Goal: Task Accomplishment & Management: Manage account settings

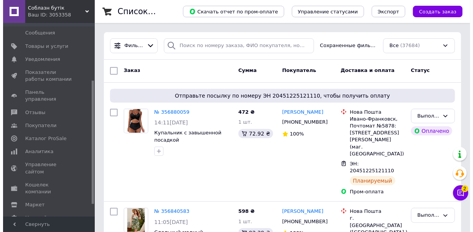
scroll to position [108, 0]
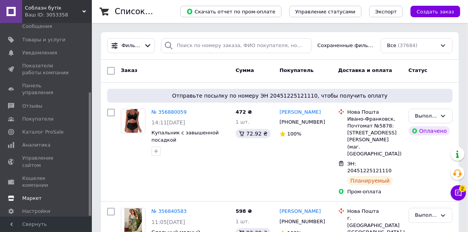
click at [43, 195] on span "Маркет" at bounding box center [46, 198] width 49 height 7
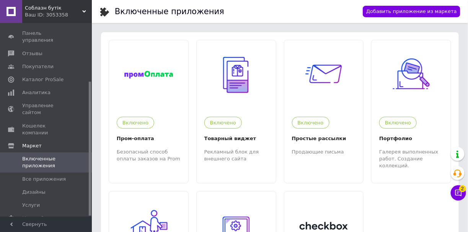
click at [62, 5] on span "Соблазн бутік" at bounding box center [53, 8] width 57 height 7
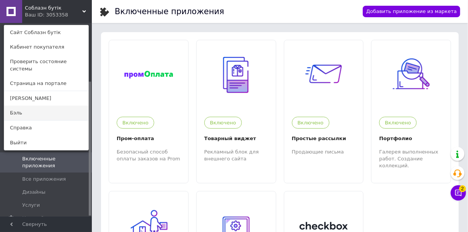
click at [43, 107] on link "Бэль" at bounding box center [46, 113] width 84 height 15
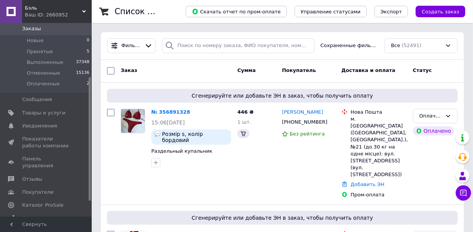
scroll to position [108, 0]
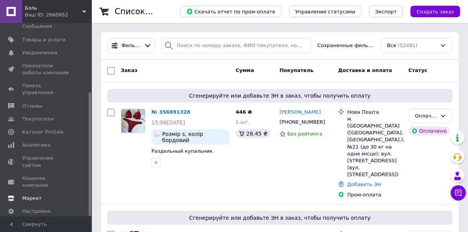
click at [37, 195] on span "Маркет" at bounding box center [31, 198] width 19 height 7
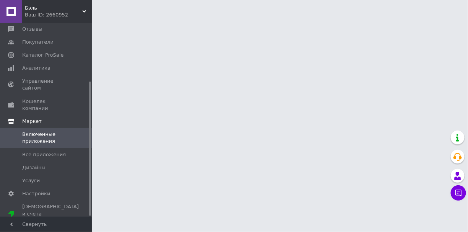
scroll to position [84, 0]
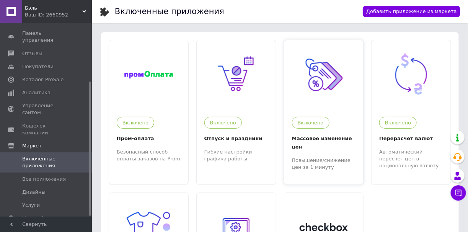
click at [317, 96] on img at bounding box center [323, 74] width 47 height 47
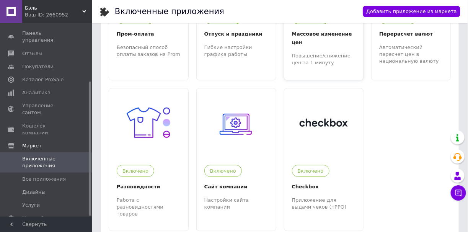
scroll to position [115, 0]
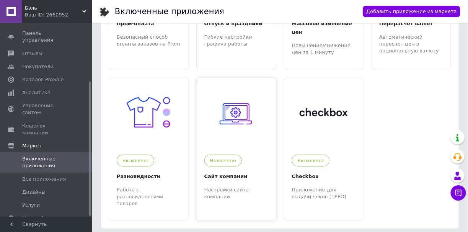
click at [258, 130] on div at bounding box center [236, 112] width 79 height 69
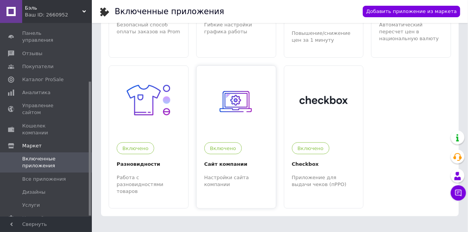
scroll to position [127, 0]
click at [50, 175] on span "Все приложения" at bounding box center [44, 178] width 44 height 7
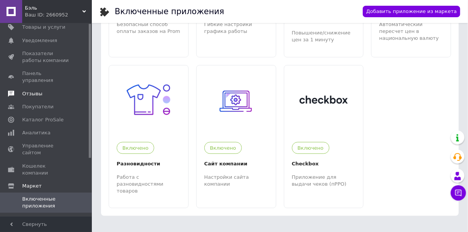
scroll to position [0, 0]
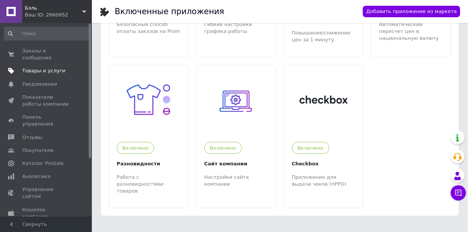
click at [52, 64] on link "Товары и услуги" at bounding box center [47, 70] width 94 height 13
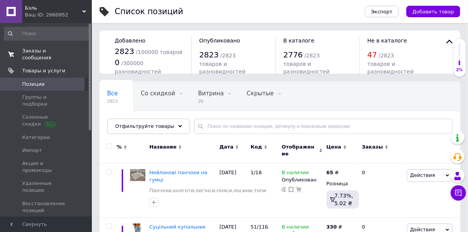
click at [51, 55] on link "Заказы и сообщения 0 0" at bounding box center [47, 54] width 94 height 20
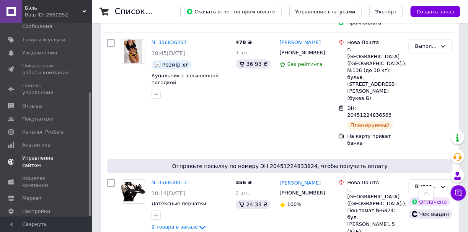
scroll to position [688, 0]
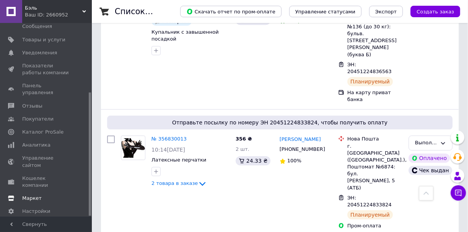
click at [45, 192] on link "Маркет" at bounding box center [47, 198] width 94 height 13
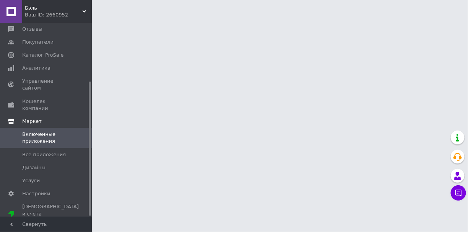
scroll to position [84, 0]
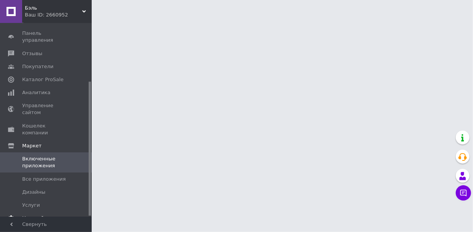
click at [44, 214] on span "Настройки" at bounding box center [36, 217] width 28 height 7
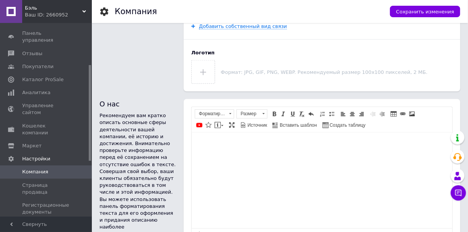
scroll to position [344, 0]
click at [59, 221] on span "Интернет-магазин" at bounding box center [46, 228] width 49 height 14
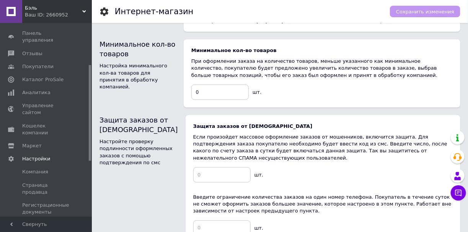
scroll to position [267, 0]
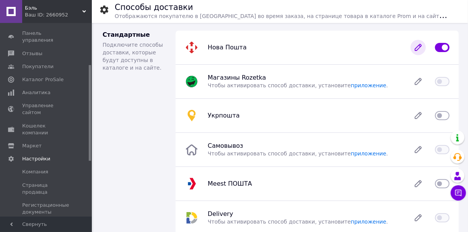
click at [418, 49] on icon at bounding box center [418, 47] width 6 height 6
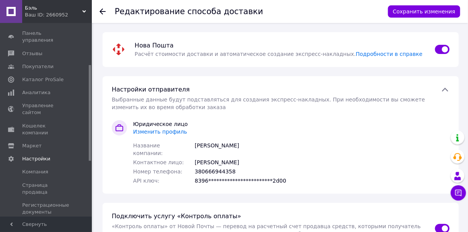
click at [157, 131] on span "Изменить профиль" at bounding box center [160, 131] width 54 height 6
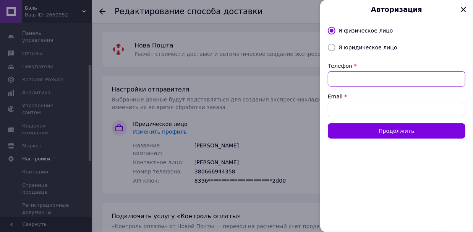
click at [341, 79] on input "Телефон" at bounding box center [397, 78] width 138 height 15
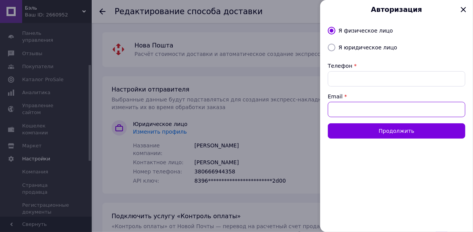
paste input "+380997358541"
click at [350, 105] on input "+380997358541" at bounding box center [397, 109] width 138 height 15
paste input "n88671551@gmail.com"
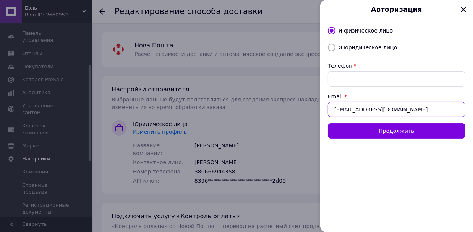
type input "n88671551@gmail.com"
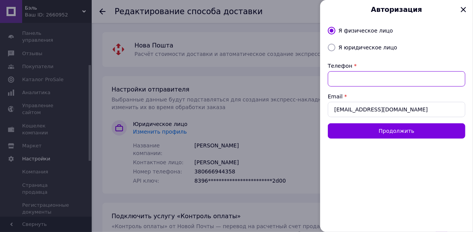
paste input "+380997358541"
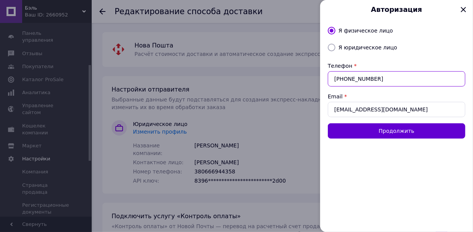
type input "+380997358541"
click at [381, 132] on button "Продолжить" at bounding box center [397, 130] width 138 height 15
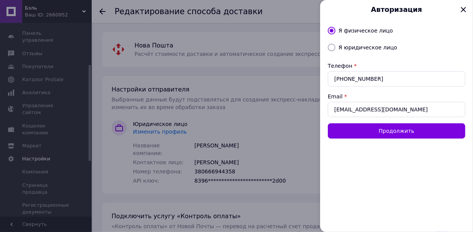
click at [466, 7] on icon at bounding box center [463, 9] width 5 height 5
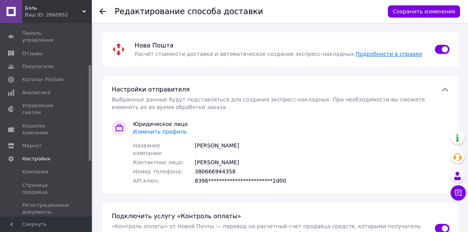
click at [356, 52] on link "Подробности в справке" at bounding box center [389, 54] width 67 height 6
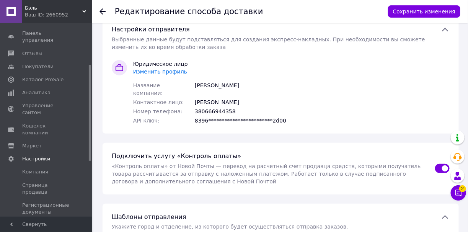
scroll to position [76, 0]
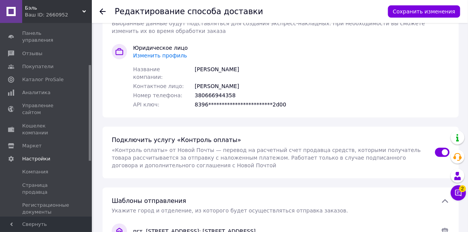
click at [164, 56] on span "Изменить профиль" at bounding box center [160, 55] width 54 height 6
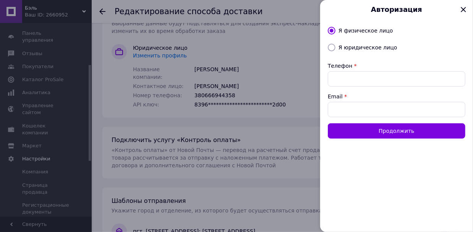
click at [333, 44] on input "Я юридическое лицо" at bounding box center [332, 48] width 8 height 8
radio input "true"
radio input "false"
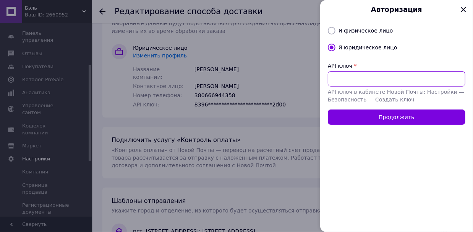
paste input "880329665"
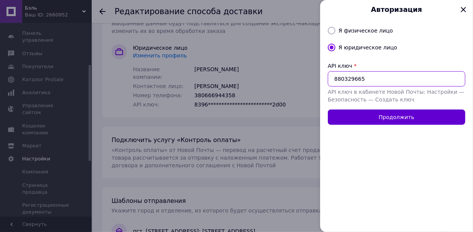
type input "880329665"
click at [357, 116] on button "Продолжить" at bounding box center [397, 116] width 138 height 15
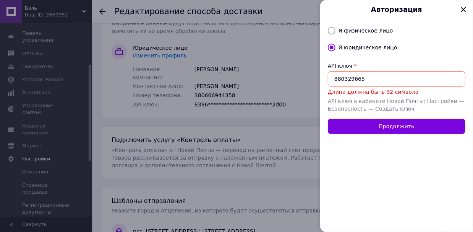
click at [264, 102] on div at bounding box center [236, 116] width 473 height 232
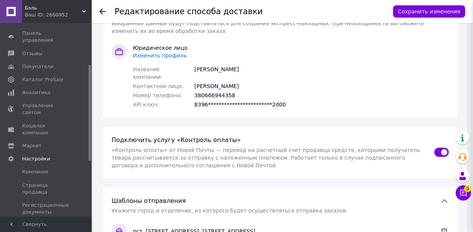
radio input "true"
radio input "false"
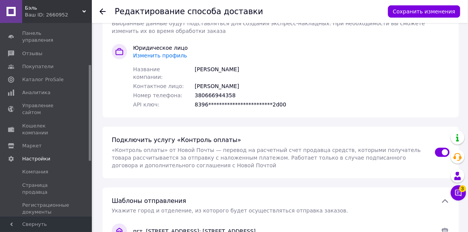
click at [172, 55] on span "Изменить профиль" at bounding box center [160, 55] width 54 height 6
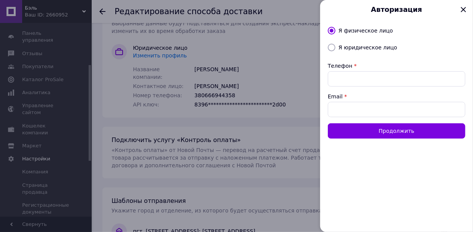
click at [331, 48] on input "Я юридическое лицо" at bounding box center [332, 48] width 8 height 8
radio input "true"
radio input "false"
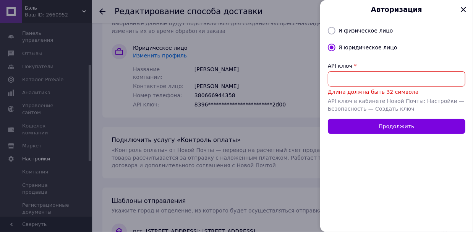
paste input "ed6cc6c3799c4090801769fa89508684"
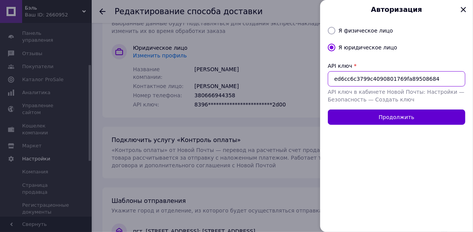
type input "ed6cc6c3799c4090801769fa89508684"
click at [388, 123] on button "Продолжить" at bounding box center [397, 116] width 138 height 15
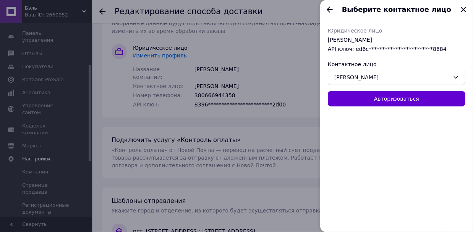
click at [396, 102] on button "Авторизоваться" at bounding box center [397, 98] width 138 height 15
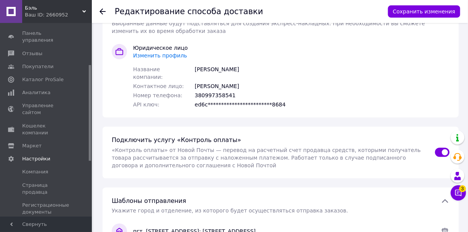
click at [57, 218] on link "Интернет-магазин" at bounding box center [47, 228] width 94 height 20
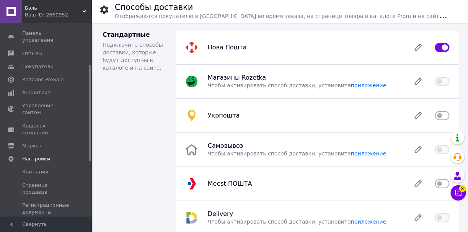
click at [279, 45] on div "Нова Пошта" at bounding box center [304, 48] width 203 height 8
click at [417, 45] on icon at bounding box center [417, 47] width 15 height 15
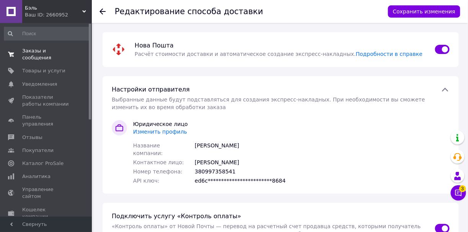
click at [54, 49] on span "Заказы и сообщения" at bounding box center [46, 54] width 49 height 14
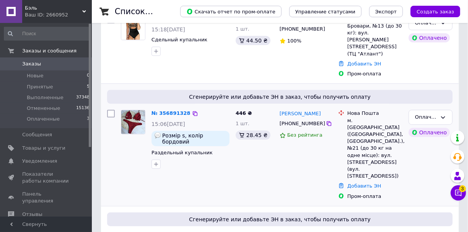
scroll to position [153, 0]
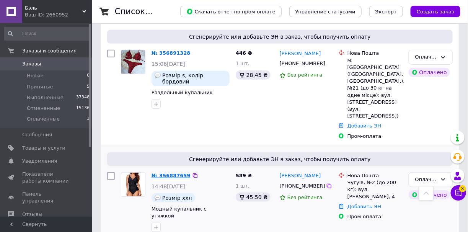
click at [162, 172] on link "№ 356887659" at bounding box center [170, 175] width 39 height 6
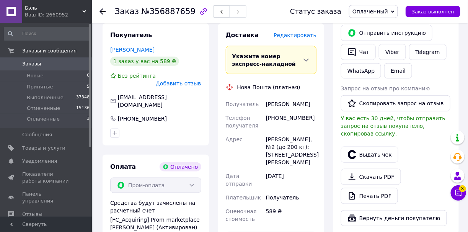
scroll to position [229, 0]
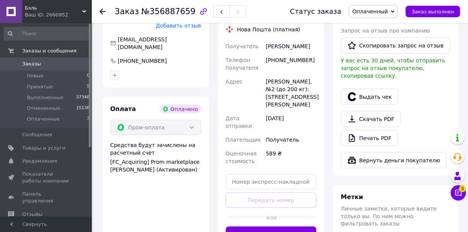
click at [297, 226] on button "Сгенерировать ЭН" at bounding box center [271, 233] width 91 height 15
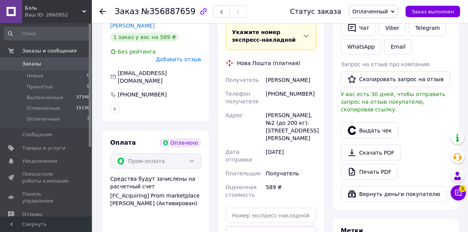
scroll to position [76, 0]
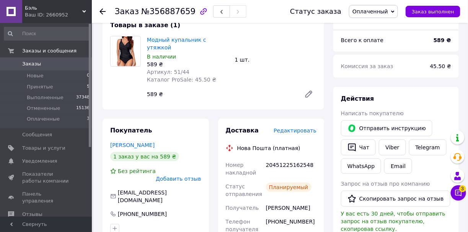
click at [296, 158] on div "20451225162548" at bounding box center [291, 168] width 54 height 21
copy div "20451225162548"
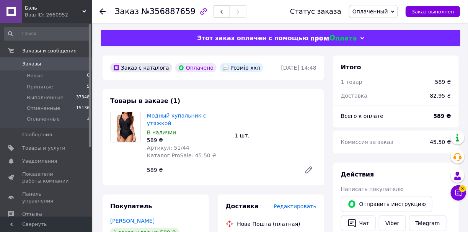
scroll to position [0, 0]
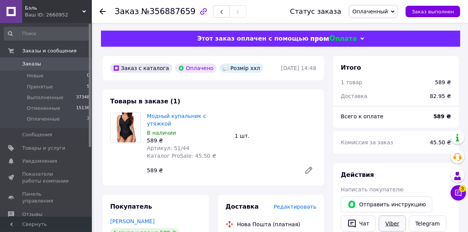
click at [380, 224] on link "Viber" at bounding box center [392, 223] width 27 height 16
click at [366, 225] on button "Чат" at bounding box center [358, 223] width 35 height 16
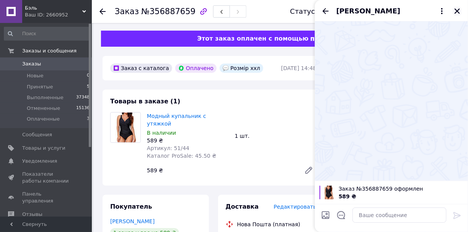
click at [458, 12] on icon "Закрыть" at bounding box center [456, 10] width 5 height 5
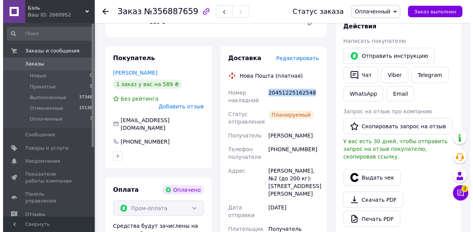
scroll to position [153, 0]
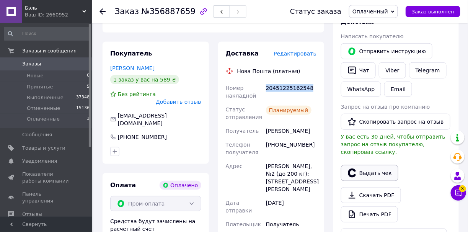
click at [374, 166] on button "Выдать чек" at bounding box center [369, 173] width 57 height 16
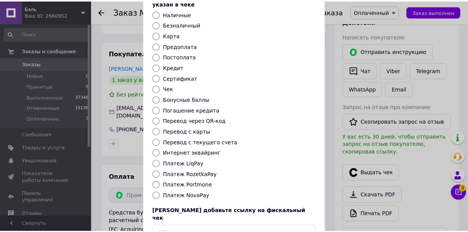
scroll to position [76, 0]
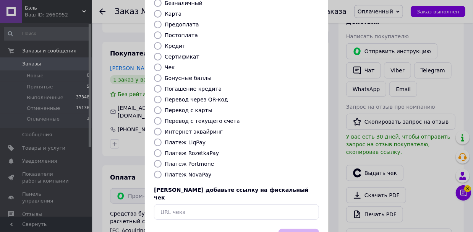
click at [155, 149] on input "Платеж RozetkaPay" at bounding box center [158, 153] width 8 height 8
radio input "true"
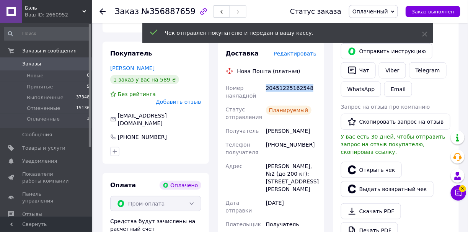
click at [444, 12] on span "Заказ выполнен" at bounding box center [432, 12] width 42 height 6
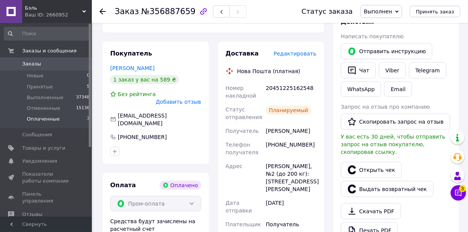
click at [63, 120] on li "Оплаченные 3" at bounding box center [47, 121] width 94 height 15
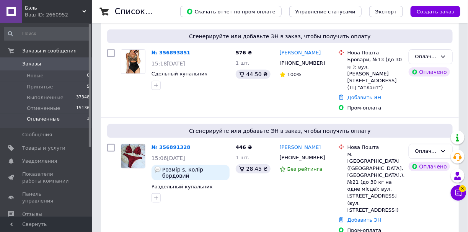
scroll to position [115, 0]
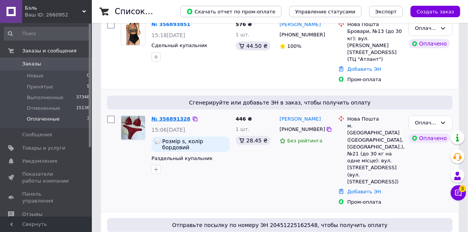
click at [160, 116] on link "№ 356891328" at bounding box center [170, 119] width 39 height 6
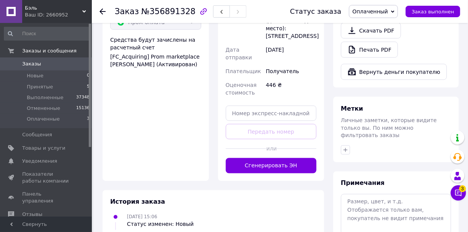
scroll to position [344, 0]
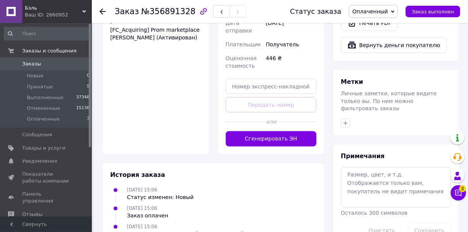
click at [273, 127] on div "или" at bounding box center [271, 121] width 91 height 19
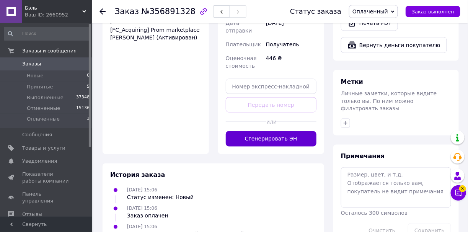
click at [278, 132] on button "Сгенерировать ЭН" at bounding box center [271, 138] width 91 height 15
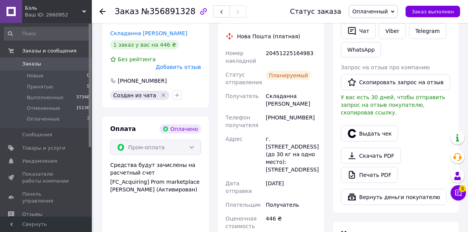
scroll to position [191, 0]
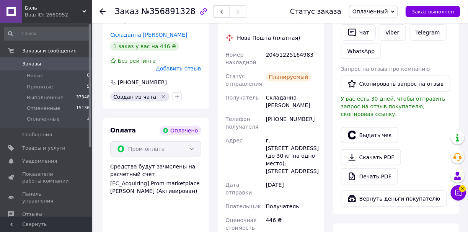
click at [288, 69] on div "Планируемый" at bounding box center [291, 79] width 54 height 21
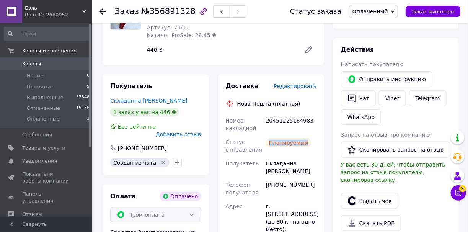
scroll to position [115, 0]
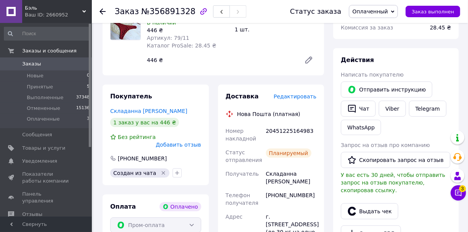
click at [287, 115] on div "Нова Пошта (платная)" at bounding box center [268, 114] width 67 height 8
click at [287, 121] on div "Доставка Редактировать Нова Пошта (платная) Номер накладной 20451225164983 Стат…" at bounding box center [271, 222] width 91 height 261
copy div "20451225164983"
click at [351, 114] on button "Чат" at bounding box center [358, 109] width 35 height 16
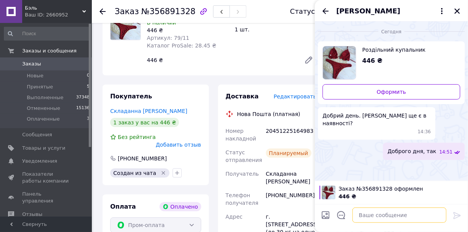
paste textarea "20451225164983"
type textarea "20451225164983"
click at [452, 213] on icon at bounding box center [456, 215] width 9 height 9
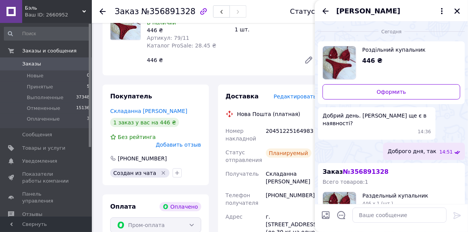
scroll to position [130, 0]
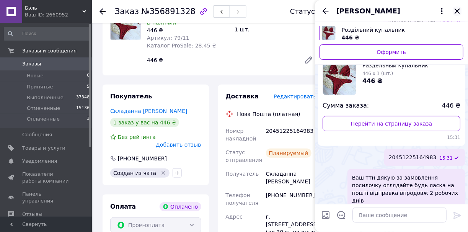
click at [457, 14] on icon "Закрыть" at bounding box center [456, 11] width 7 height 7
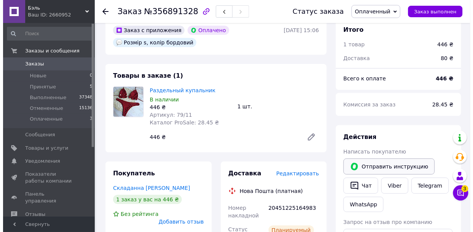
scroll to position [115, 0]
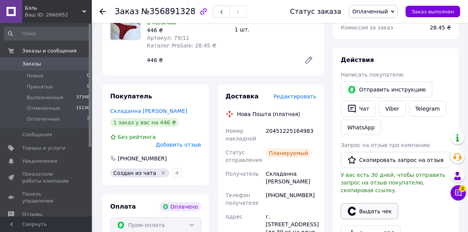
click at [386, 203] on button "Выдать чек" at bounding box center [369, 211] width 57 height 16
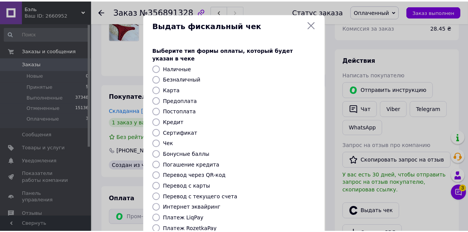
scroll to position [76, 0]
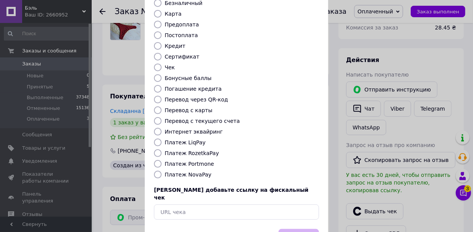
click at [157, 149] on input "Платеж RozetkaPay" at bounding box center [158, 153] width 8 height 8
radio input "true"
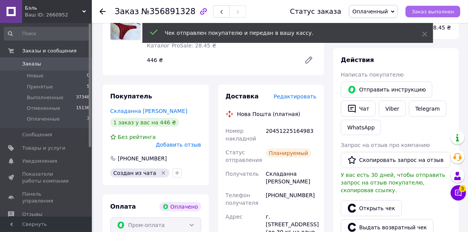
click at [436, 14] on span "Заказ выполнен" at bounding box center [432, 12] width 42 height 6
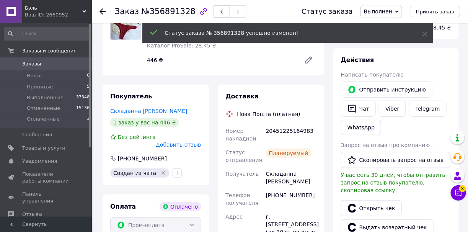
click at [73, 118] on li "Оплаченные 3" at bounding box center [47, 121] width 94 height 15
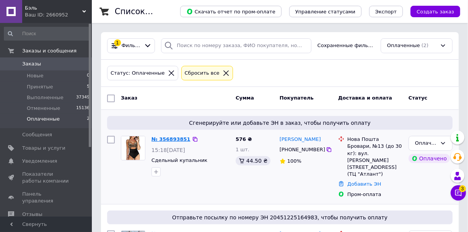
click at [155, 141] on link "№ 356893851" at bounding box center [170, 139] width 39 height 6
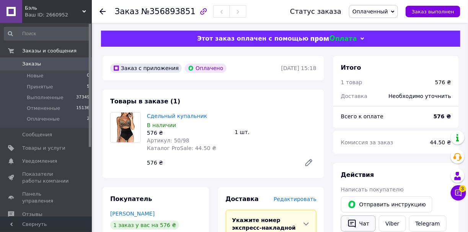
click at [355, 219] on icon "button" at bounding box center [351, 223] width 9 height 9
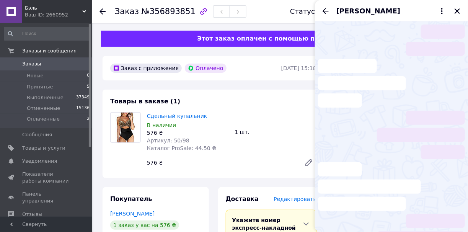
scroll to position [50, 0]
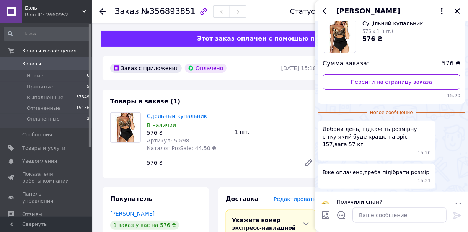
click at [458, 15] on div at bounding box center [456, 10] width 9 height 9
click at [457, 12] on icon "Закрыть" at bounding box center [456, 11] width 7 height 7
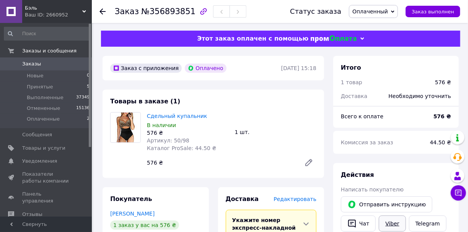
click at [391, 218] on link "Viber" at bounding box center [392, 223] width 27 height 16
click at [361, 13] on span "Оплаченный" at bounding box center [373, 11] width 49 height 13
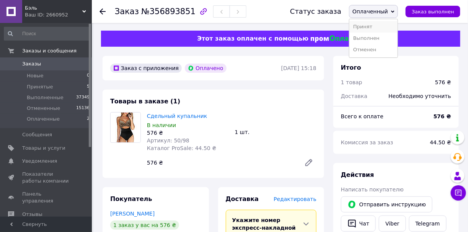
click at [370, 22] on li "Принят" at bounding box center [373, 26] width 48 height 11
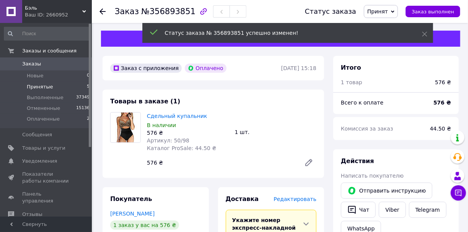
click at [62, 87] on li "Принятые 5" at bounding box center [47, 86] width 94 height 11
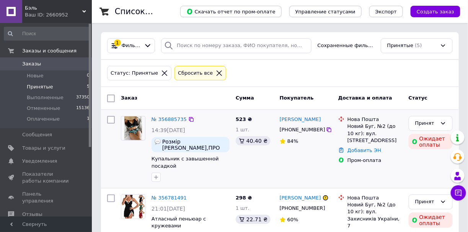
click at [166, 123] on div "№ 356885735 14:39, 12.08.2025 Розмір М,ПРО 85-104 ОГ 75-98 ЧОРНИЙ Купальник с з…" at bounding box center [190, 149] width 84 height 72
click at [166, 120] on link "№ 356885735" at bounding box center [168, 119] width 35 height 6
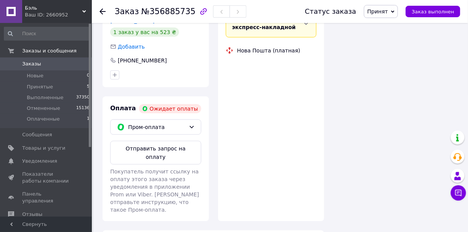
scroll to position [202, 0]
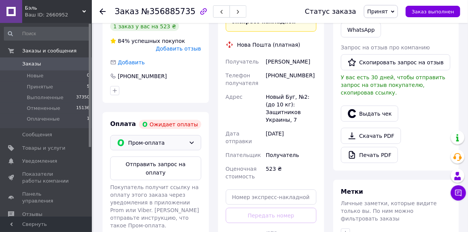
click at [192, 135] on div "Пром-оплата" at bounding box center [155, 142] width 91 height 15
click at [161, 166] on div "На карту приват банка без сопровождения Prom" at bounding box center [155, 173] width 90 height 14
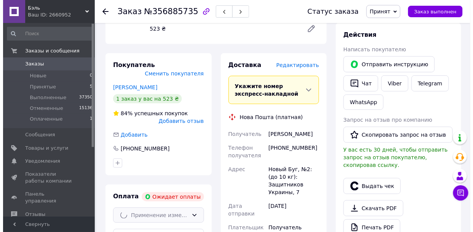
scroll to position [126, 0]
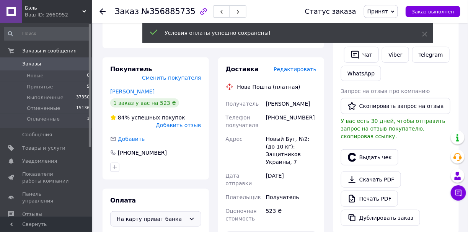
click at [300, 69] on span "Редактировать" at bounding box center [294, 69] width 43 height 6
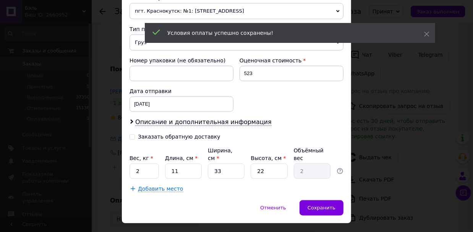
scroll to position [286, 0]
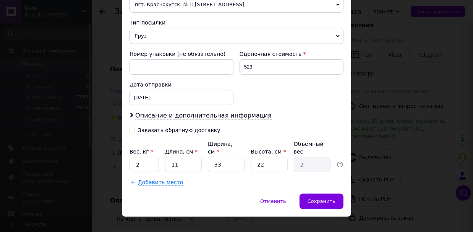
click at [134, 126] on div "Заказать обратную доставку" at bounding box center [183, 130] width 107 height 8
click at [131, 127] on input "Заказать обратную доставку" at bounding box center [132, 129] width 5 height 5
checkbox input "true"
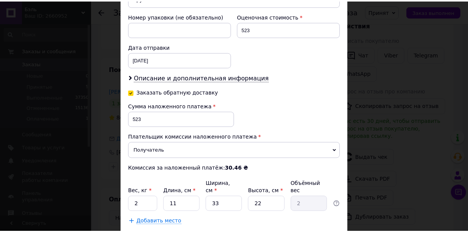
scroll to position [362, 0]
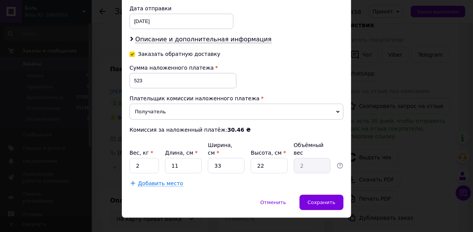
click at [300, 195] on div "Отменить   Сохранить" at bounding box center [236, 206] width 229 height 23
click at [302, 195] on div "Отменить   Сохранить" at bounding box center [236, 206] width 229 height 23
click at [313, 199] on span "Сохранить" at bounding box center [322, 202] width 28 height 6
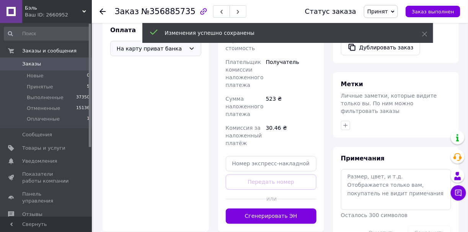
scroll to position [355, 0]
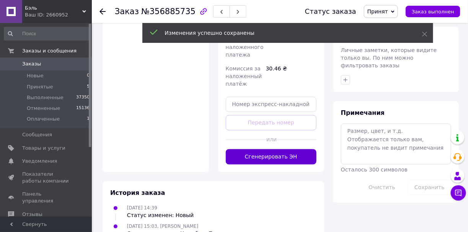
click at [292, 149] on button "Сгенерировать ЭН" at bounding box center [271, 156] width 91 height 15
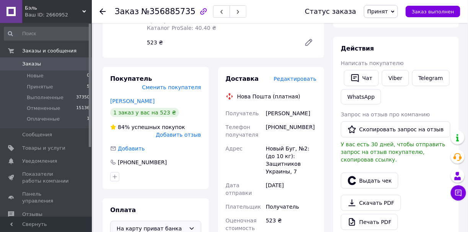
scroll to position [88, 0]
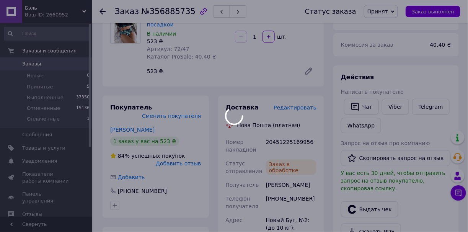
click at [287, 138] on div at bounding box center [234, 116] width 468 height 232
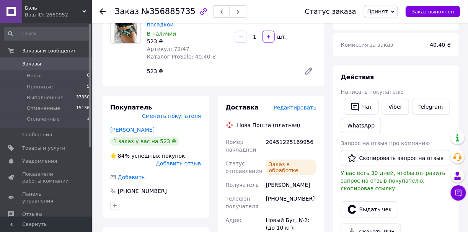
click at [287, 138] on div "20451225169956" at bounding box center [291, 145] width 54 height 21
copy div "20451225169956"
click at [394, 109] on link "Viber" at bounding box center [395, 107] width 27 height 16
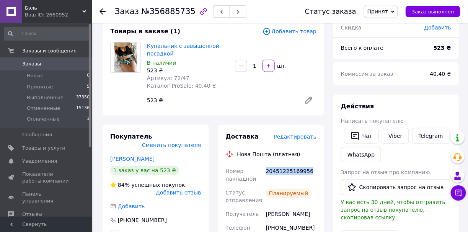
scroll to position [11, 0]
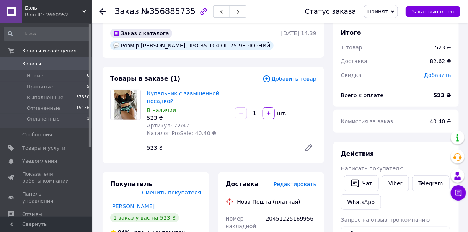
click at [145, 91] on div "Купальник с завышенной посадкой В наличии 523 ₴ Артикул: 72/47 Каталог ProSale:…" at bounding box center [188, 113] width 88 height 50
copy link "Купальник с завышенной посадкой"
click at [150, 149] on div "523 ₴" at bounding box center [221, 147] width 154 height 11
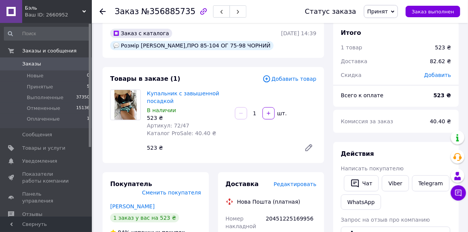
click at [150, 149] on div "523 ₴" at bounding box center [221, 147] width 154 height 11
copy div "523"
click at [430, 10] on span "Заказ выполнен" at bounding box center [432, 12] width 42 height 6
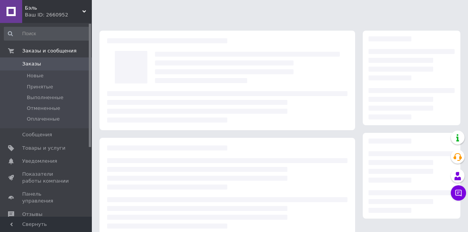
scroll to position [11, 0]
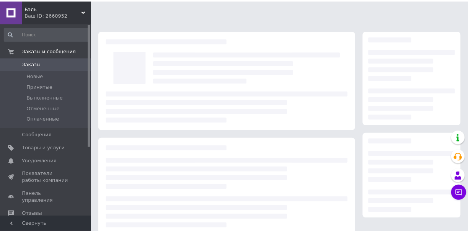
scroll to position [11, 0]
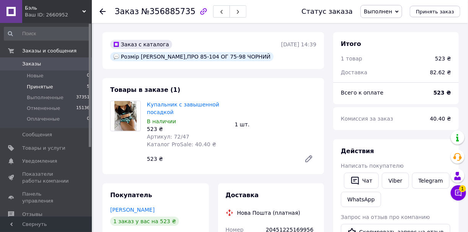
click at [35, 91] on li "Принятые 5" at bounding box center [47, 86] width 94 height 11
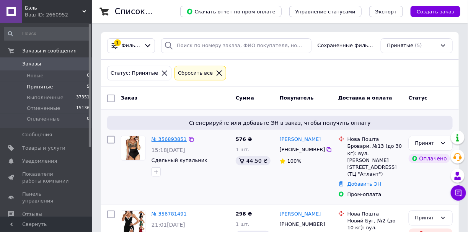
click at [165, 137] on link "№ 356893851" at bounding box center [168, 139] width 35 height 6
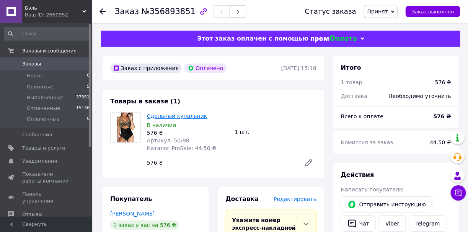
click at [184, 115] on link "Сдельный купальник" at bounding box center [177, 116] width 60 height 6
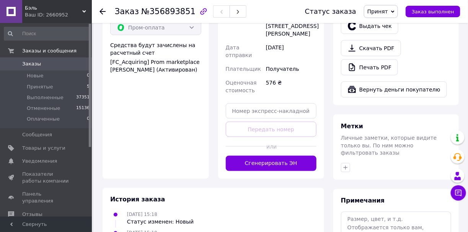
scroll to position [344, 0]
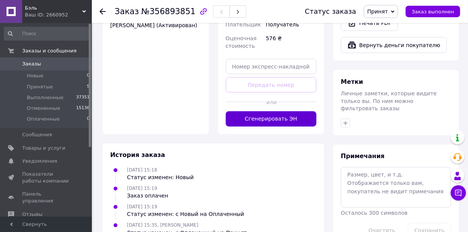
click at [271, 114] on button "Сгенерировать ЭН" at bounding box center [271, 118] width 91 height 15
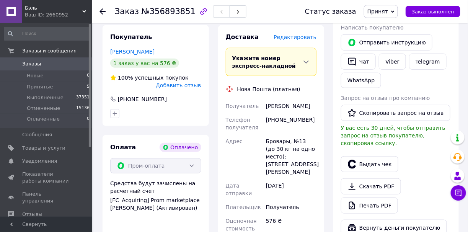
scroll to position [153, 0]
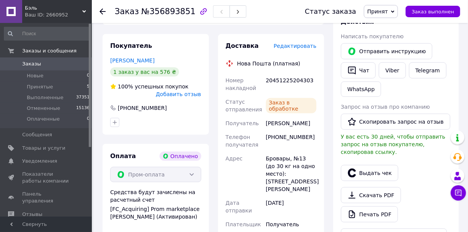
click at [298, 86] on div "20451225204303" at bounding box center [291, 83] width 54 height 21
copy div "20451225204303"
click at [399, 67] on link "Viber" at bounding box center [392, 70] width 27 height 16
click at [387, 168] on button "Выдать чек" at bounding box center [369, 173] width 57 height 16
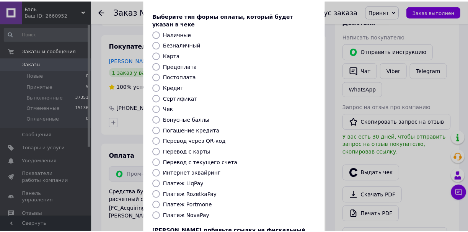
scroll to position [96, 0]
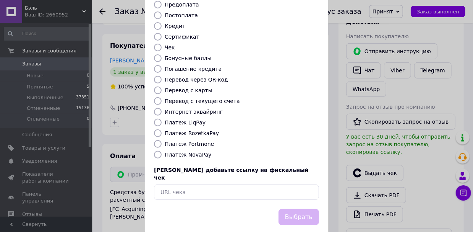
click at [154, 129] on input "Платеж RozetkaPay" at bounding box center [158, 133] width 8 height 8
radio input "true"
click at [288, 209] on button "Выбрать" at bounding box center [299, 217] width 41 height 16
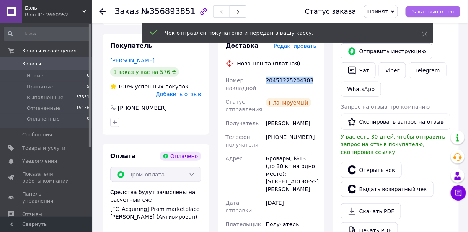
click at [448, 7] on button "Заказ выполнен" at bounding box center [432, 11] width 55 height 11
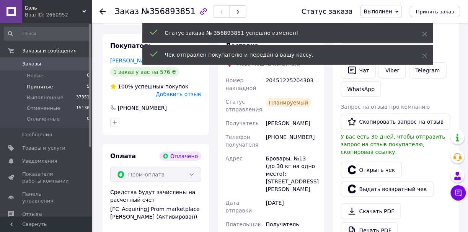
click at [41, 88] on span "Принятые" at bounding box center [40, 86] width 26 height 7
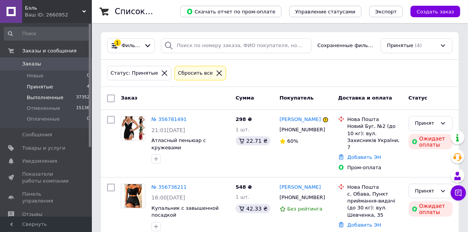
click at [55, 100] on span "Выполненные" at bounding box center [45, 97] width 37 height 7
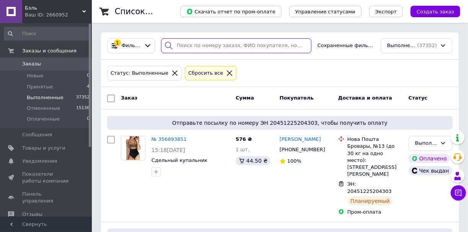
paste input "355761655"
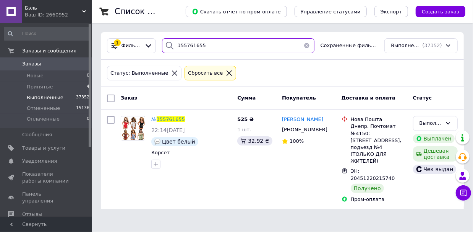
click at [196, 39] on input "355761655" at bounding box center [238, 45] width 153 height 15
paste input "951581"
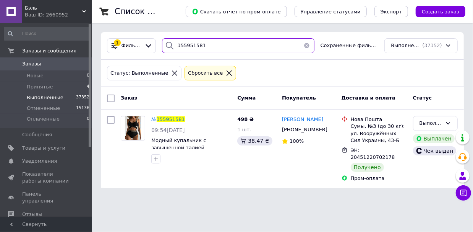
click at [193, 44] on input "355951581" at bounding box center [238, 45] width 153 height 15
paste input "8352"
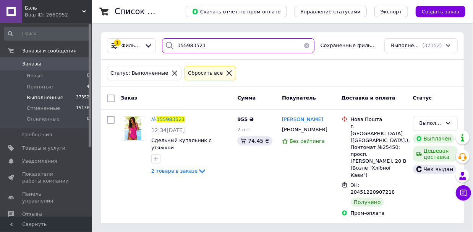
click at [221, 41] on input "355983521" at bounding box center [238, 45] width 153 height 15
paste input "833924"
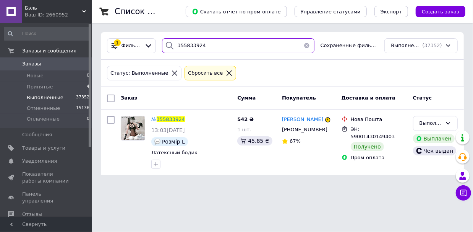
type input "355833924"
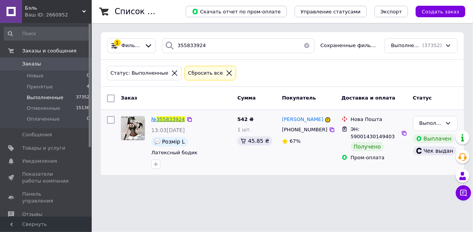
click at [161, 116] on span "355833924" at bounding box center [171, 119] width 28 height 6
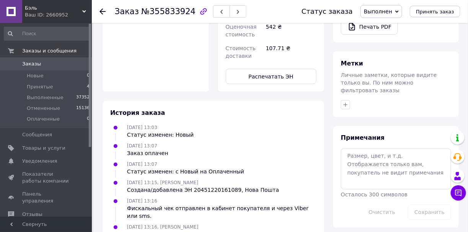
scroll to position [385, 0]
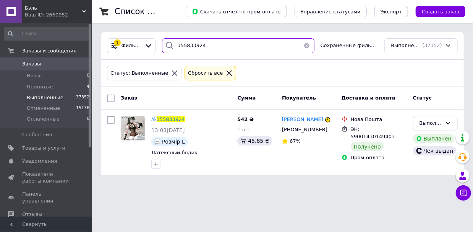
click at [219, 50] on input "355833924" at bounding box center [238, 45] width 153 height 15
paste input "359841"
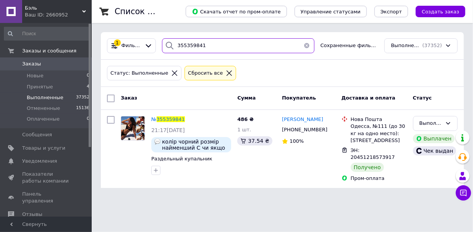
click at [185, 45] on input "355359841" at bounding box center [238, 45] width 153 height 15
click at [185, 46] on input "355359841" at bounding box center [238, 45] width 153 height 15
paste input "6000118"
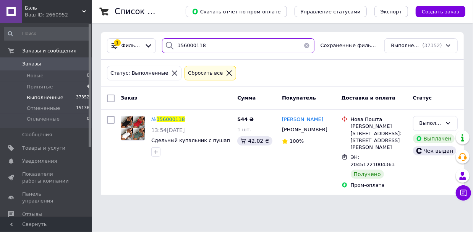
click at [201, 39] on input "356000118" at bounding box center [238, 45] width 153 height 15
paste input "5932306"
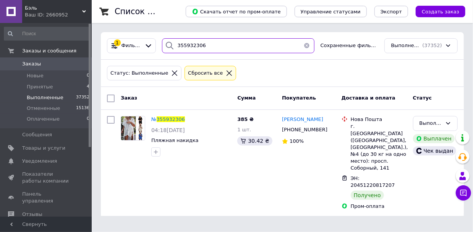
click at [198, 45] on input "355932306" at bounding box center [238, 45] width 153 height 15
paste input "765827"
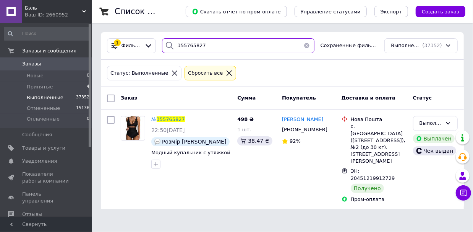
click at [207, 43] on input "355765827" at bounding box center [238, 45] width 153 height 15
paste input "841778"
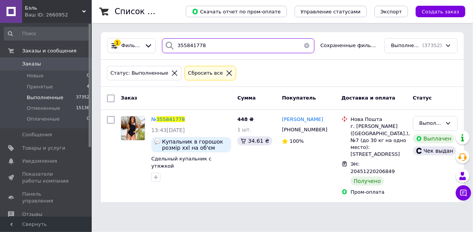
click at [195, 43] on input "355841778" at bounding box center [238, 45] width 153 height 15
paste input "6701"
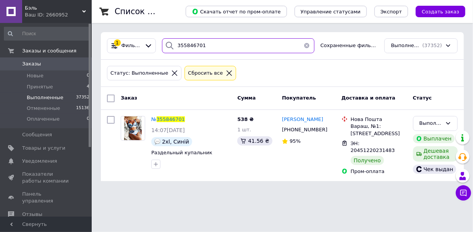
click at [190, 39] on input "355846701" at bounding box center [238, 45] width 153 height 15
paste input "728727"
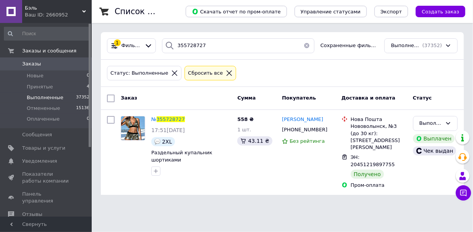
click at [194, 53] on div "1 Фильтры 355728727 Сохраненные фильтры: Выполненные (37352)" at bounding box center [282, 46] width 363 height 28
click at [197, 47] on input "355728727" at bounding box center [238, 45] width 153 height 15
paste input "6112911"
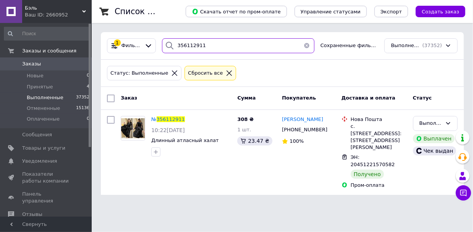
click at [201, 49] on input "356112911" at bounding box center [238, 45] width 153 height 15
paste input "5774529"
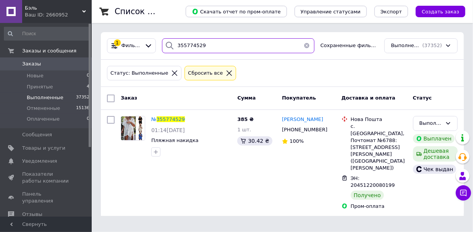
click at [198, 44] on input "355774529" at bounding box center [238, 45] width 153 height 15
paste input "845573"
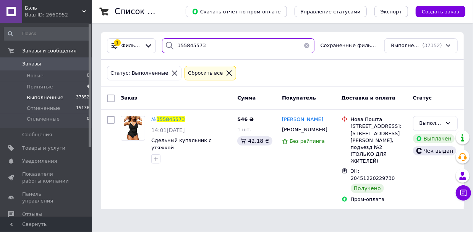
click at [192, 41] on input "355845573" at bounding box center [238, 45] width 153 height 15
paste input "7802"
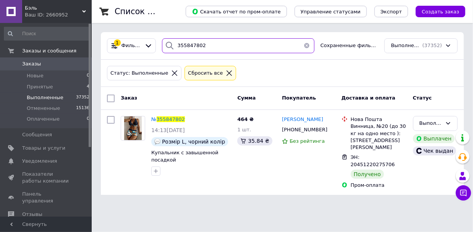
type input "355847802"
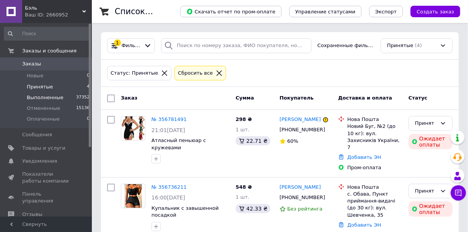
click at [52, 100] on span "Выполненные" at bounding box center [45, 97] width 37 height 7
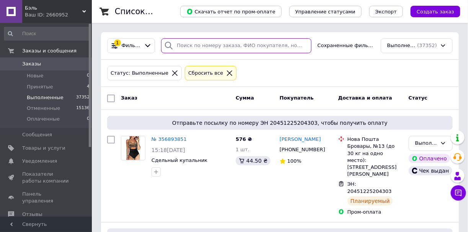
paste input "356097003"
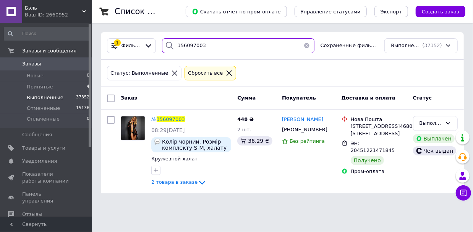
click at [192, 43] on input "356097003" at bounding box center [238, 45] width 153 height 15
paste input "12620"
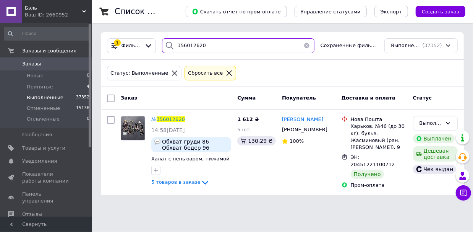
type input "356012620"
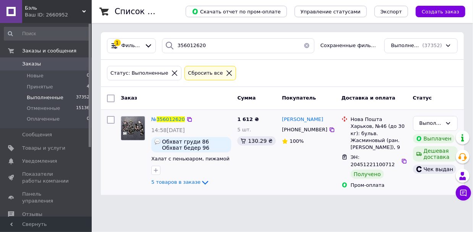
click at [162, 114] on div "№ 356012620 14:58, 06.08.2025 Обхват груди 86 Обхват бедер 96 Халат с пеньюаром…" at bounding box center [191, 151] width 86 height 77
click at [185, 129] on span "14:58, 06.08.2025" at bounding box center [168, 130] width 34 height 6
click at [172, 119] on span "356012620" at bounding box center [171, 119] width 28 height 6
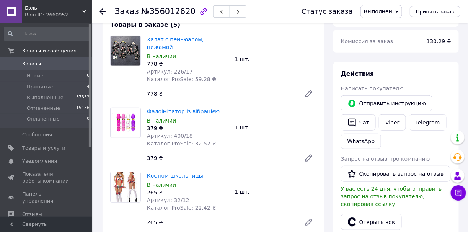
scroll to position [76, 0]
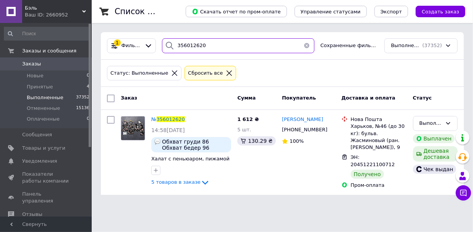
click at [209, 49] on input "356012620" at bounding box center [238, 45] width 153 height 15
paste input "703"
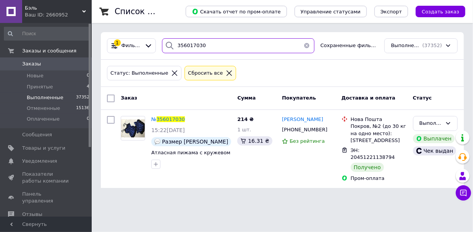
click at [221, 50] on input "356017030" at bounding box center [238, 45] width 153 height 15
paste input "69261"
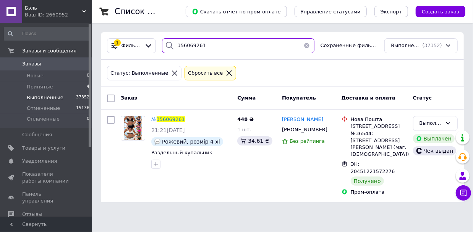
click at [214, 41] on input "356069261" at bounding box center [238, 45] width 153 height 15
paste input "7575"
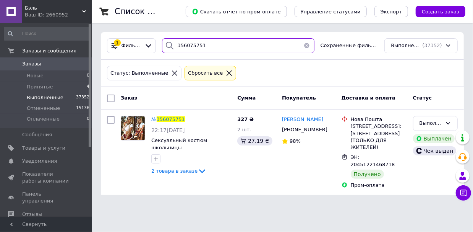
click at [202, 42] on input "356075751" at bounding box center [238, 45] width 153 height 15
paste input "596973"
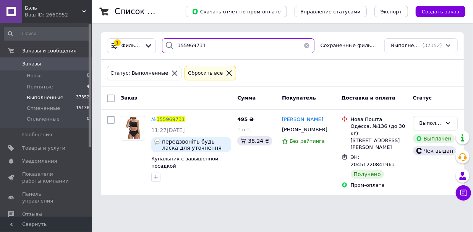
click at [198, 42] on input "355969731" at bounding box center [238, 45] width 153 height 15
paste input "6222910"
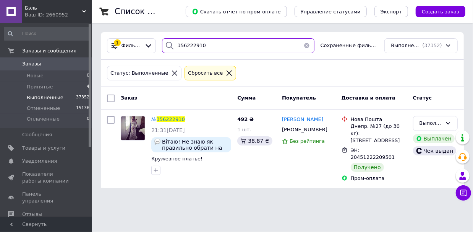
click at [199, 45] on input "356222910" at bounding box center [238, 45] width 153 height 15
paste input "5916596"
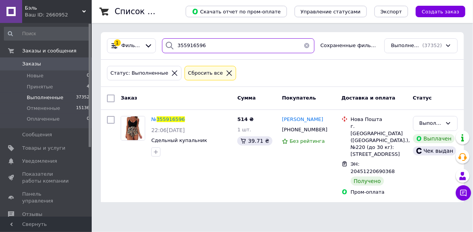
click at [180, 39] on input "355916596" at bounding box center [238, 45] width 153 height 15
paste input "610597"
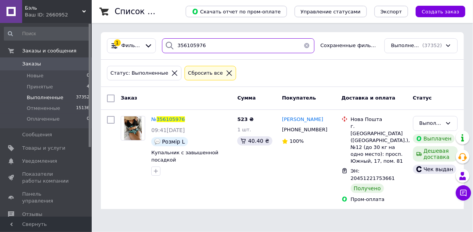
click at [197, 40] on input "356105976" at bounding box center [238, 45] width 153 height 15
paste input "5299978"
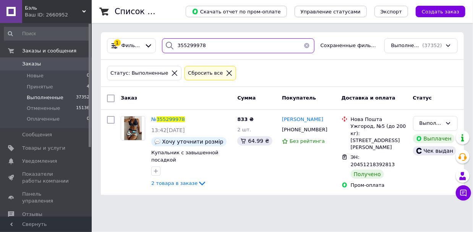
click at [179, 43] on input "355299978" at bounding box center [238, 45] width 153 height 15
paste input "900997"
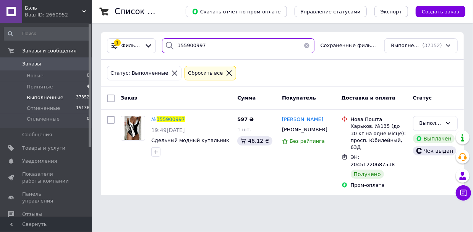
click at [208, 48] on input "355900997" at bounding box center [238, 45] width 153 height 15
paste input "893919"
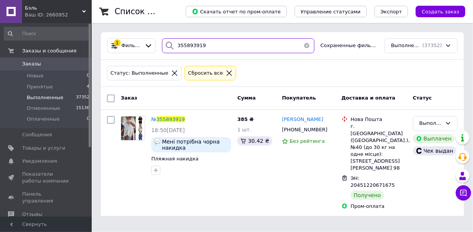
click at [200, 50] on input "355893919" at bounding box center [238, 45] width 153 height 15
paste input "4254"
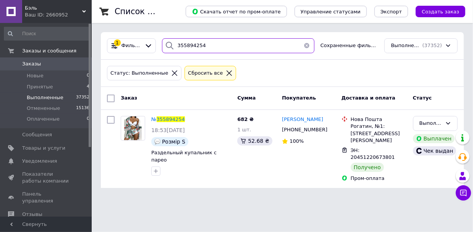
click at [187, 44] on input "355894254" at bounding box center [238, 45] width 153 height 15
paste input "601093"
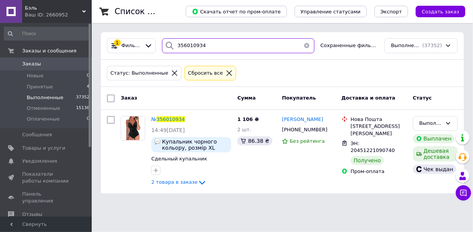
click at [192, 46] on input "356010934" at bounding box center [238, 45] width 153 height 15
paste input "163180"
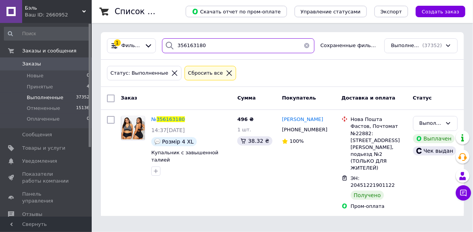
click at [200, 44] on input "356163180" at bounding box center [238, 45] width 153 height 15
paste input "228981"
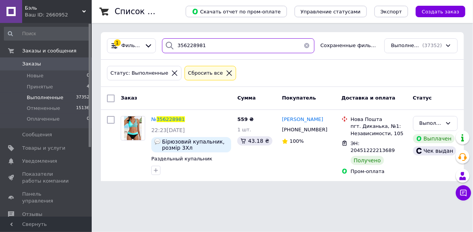
click at [213, 46] on input "356228981" at bounding box center [238, 45] width 153 height 15
paste input "033463"
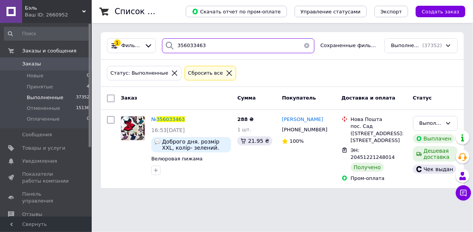
click at [188, 44] on input "356033463" at bounding box center [238, 45] width 153 height 15
paste input "274784"
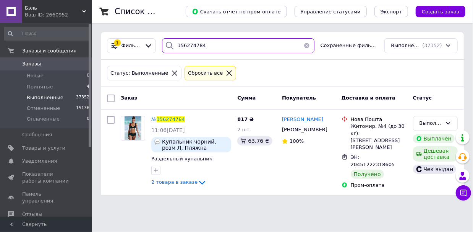
click at [193, 44] on input "356274784" at bounding box center [238, 45] width 153 height 15
click at [197, 42] on input "356274784" at bounding box center [238, 45] width 153 height 15
paste input "21430"
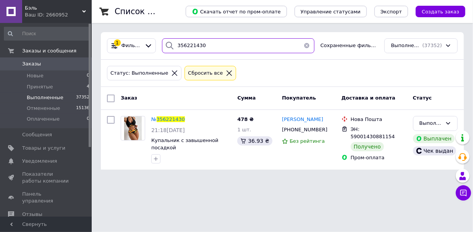
type input "356221430"
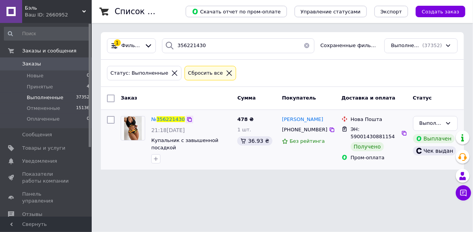
click at [186, 120] on div at bounding box center [190, 119] width 8 height 8
click at [179, 120] on span "356221430" at bounding box center [171, 119] width 28 height 6
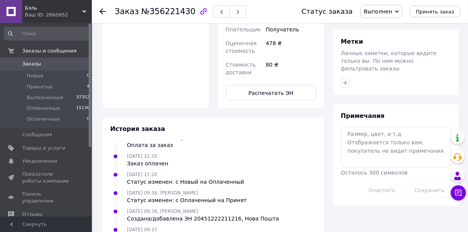
scroll to position [382, 0]
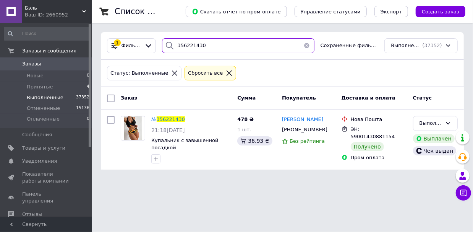
click at [212, 46] on input "356221430" at bounding box center [238, 45] width 153 height 15
paste input "04672"
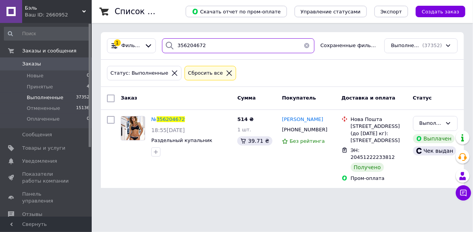
click at [188, 42] on input "356204672" at bounding box center [238, 45] width 153 height 15
paste input "372736"
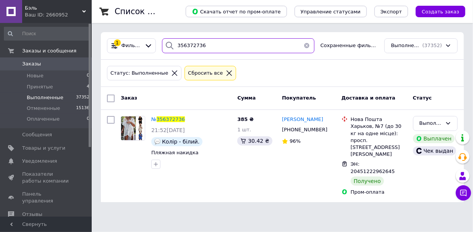
click at [214, 47] on input "356372736" at bounding box center [238, 45] width 153 height 15
paste input "076190"
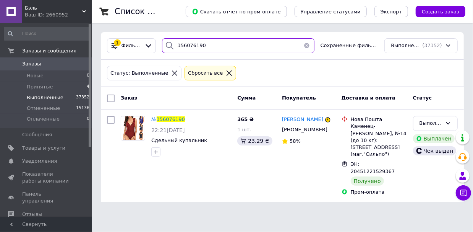
click at [197, 43] on input "356076190" at bounding box center [238, 45] width 153 height 15
paste input "5764931"
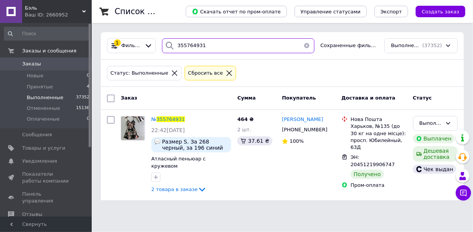
click at [200, 50] on input "355764931" at bounding box center [238, 45] width 153 height 15
paste input "6032632"
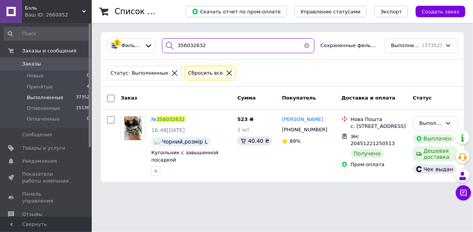
type input "356032632"
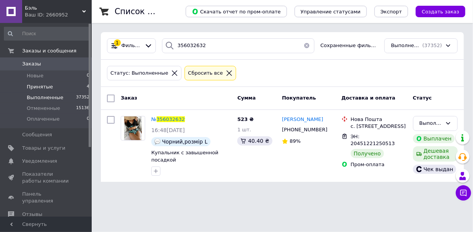
click at [66, 87] on li "Принятые 4" at bounding box center [47, 86] width 94 height 11
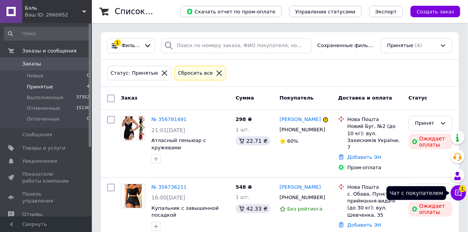
click at [458, 196] on icon at bounding box center [458, 193] width 8 height 8
